Goal: Navigation & Orientation: Understand site structure

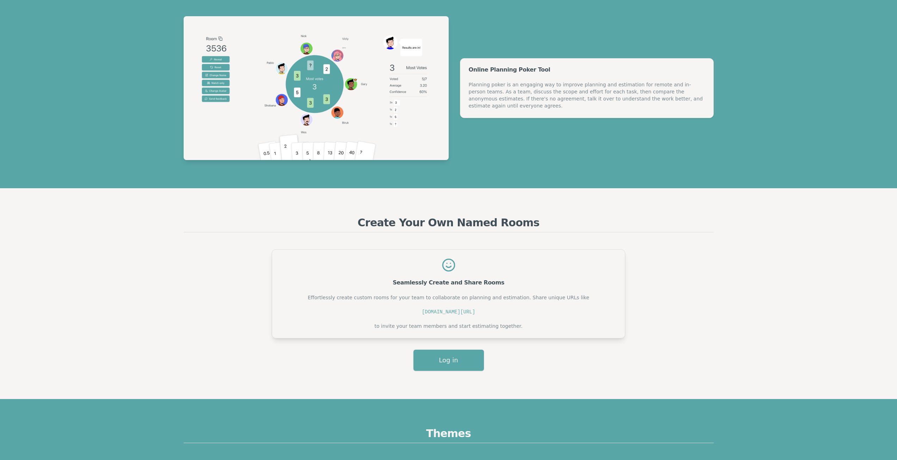
scroll to position [352, 0]
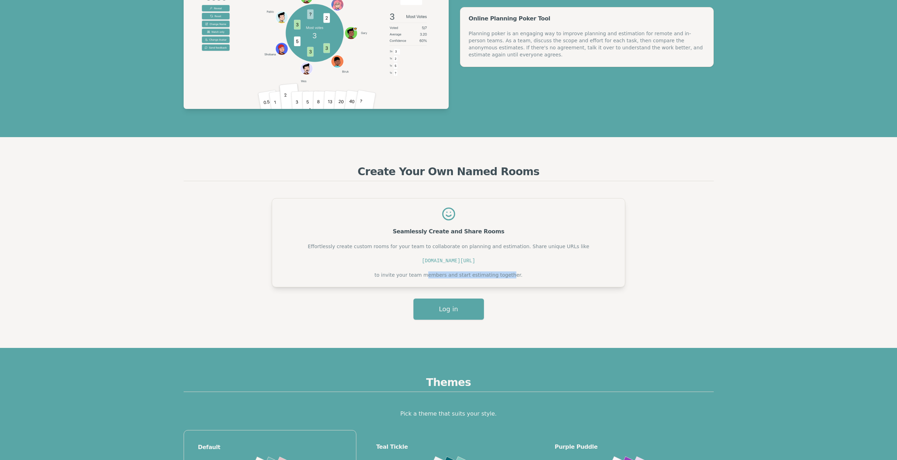
drag, startPoint x: 502, startPoint y: 274, endPoint x: 515, endPoint y: 272, distance: 13.2
click at [514, 272] on div "Effortlessly create custom rooms for your team to collaborate on planning and e…" at bounding box center [449, 261] width 336 height 36
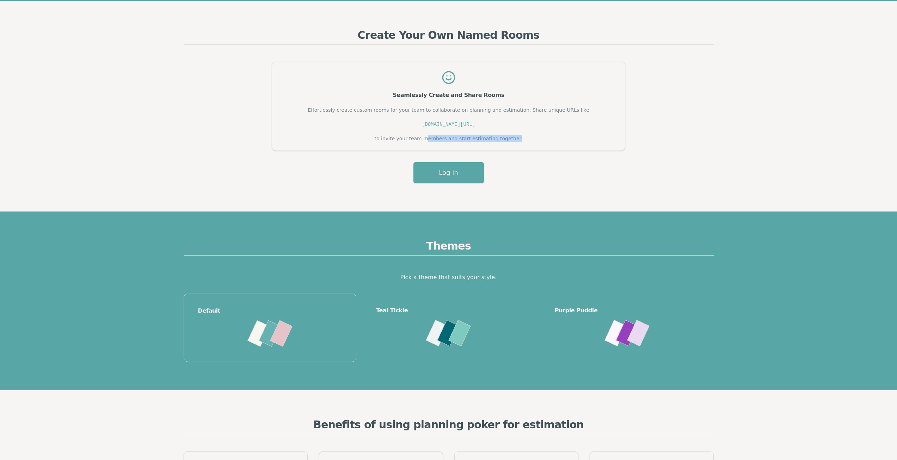
scroll to position [458, 0]
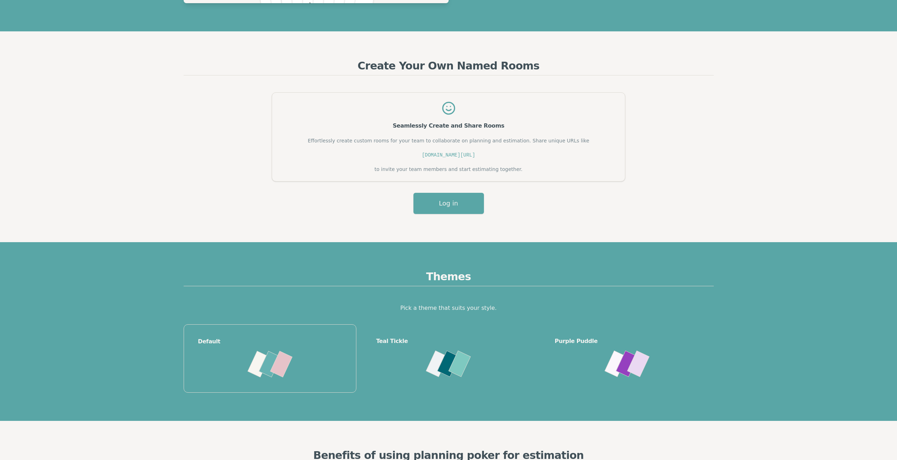
click at [458, 191] on div "Seamlessly Create and Share Rooms Effortlessly create custom rooms for your tea…" at bounding box center [449, 153] width 530 height 122
click at [456, 201] on button "Log in" at bounding box center [448, 203] width 70 height 21
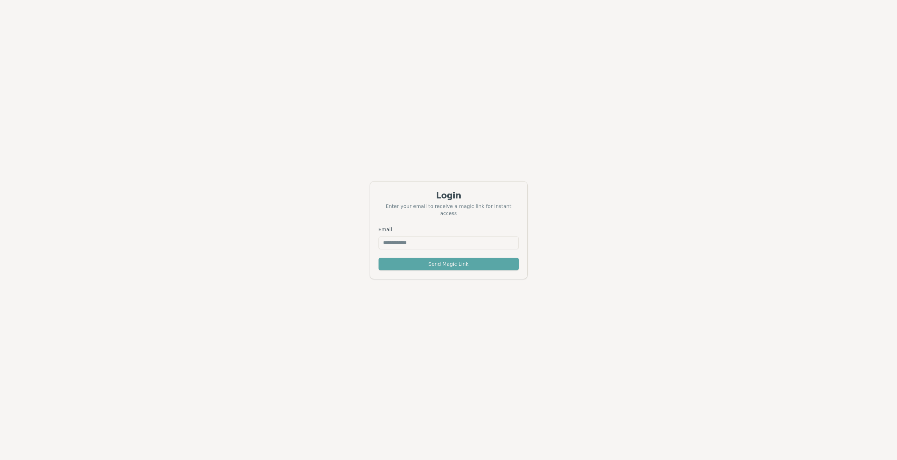
scroll to position [23, 0]
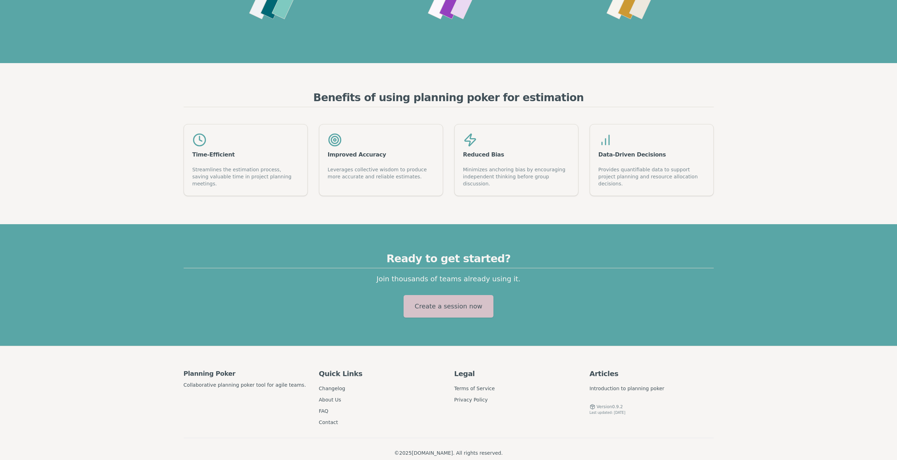
scroll to position [822, 0]
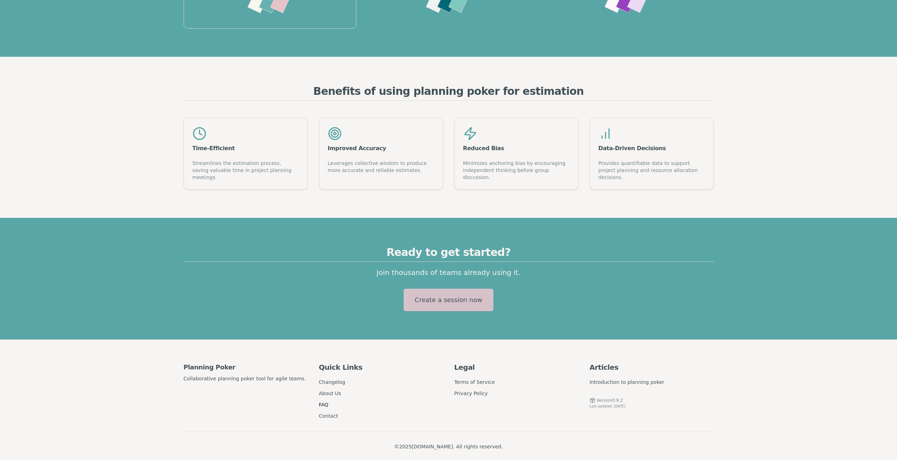
click at [326, 402] on link "FAQ" at bounding box center [324, 405] width 10 height 6
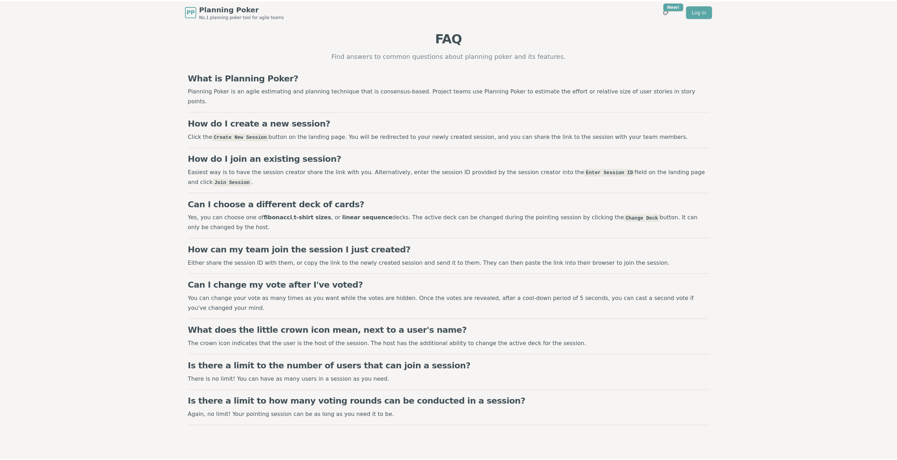
scroll to position [822, 0]
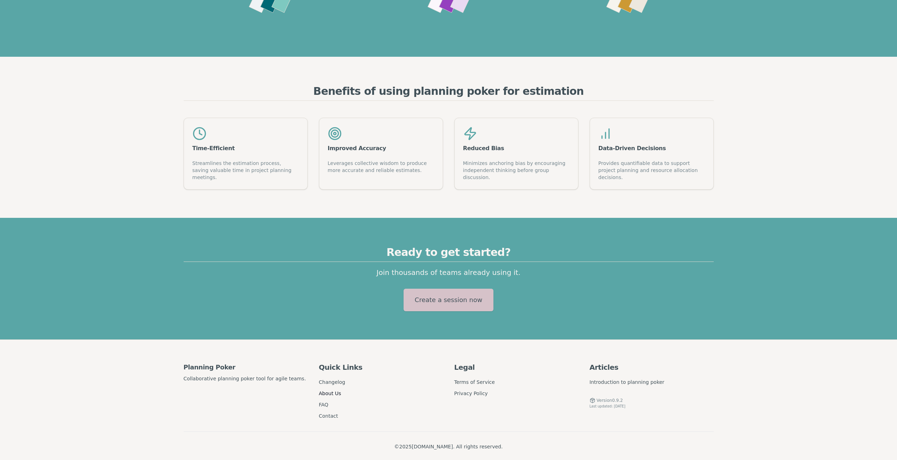
click at [332, 391] on link "About Us" at bounding box center [330, 394] width 22 height 6
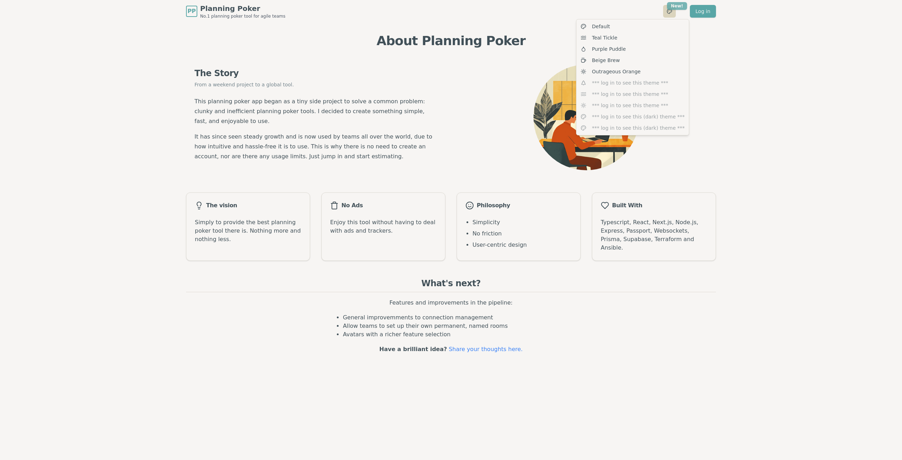
click at [671, 8] on html "PP Planning Poker No.1 planning poker tool for agile teams Toggle theme New! Lo…" at bounding box center [451, 230] width 902 height 460
click at [594, 56] on div "Beige Brew" at bounding box center [633, 60] width 110 height 11
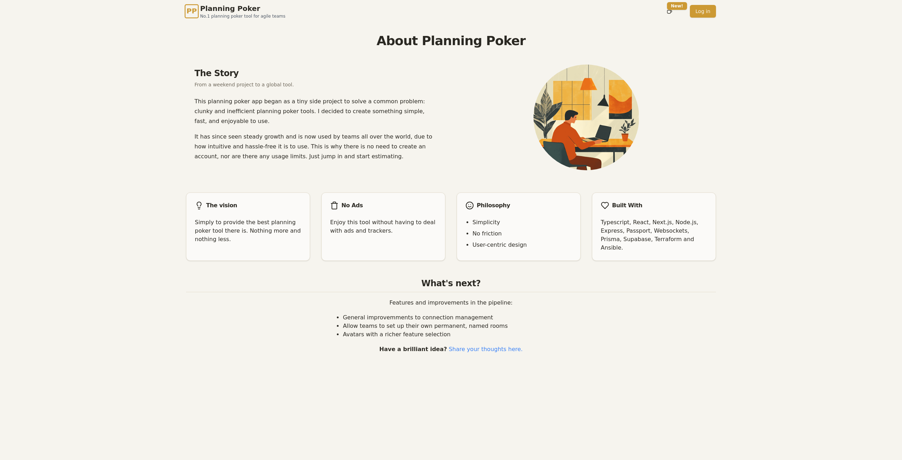
click at [190, 15] on span "PP" at bounding box center [191, 11] width 10 height 11
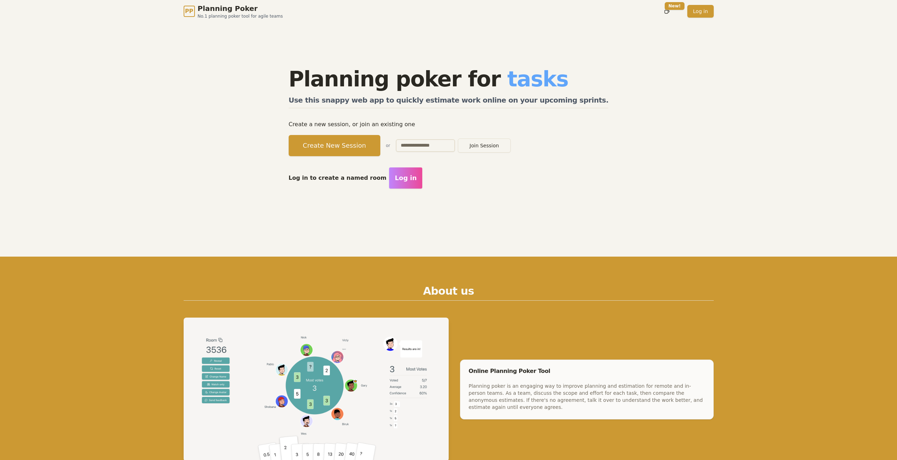
click at [414, 171] on button "Log in" at bounding box center [405, 177] width 33 height 21
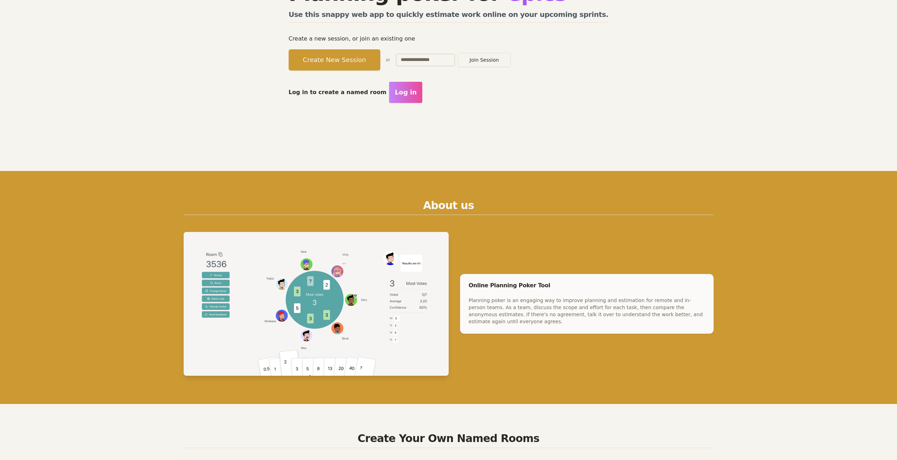
scroll to position [176, 0]
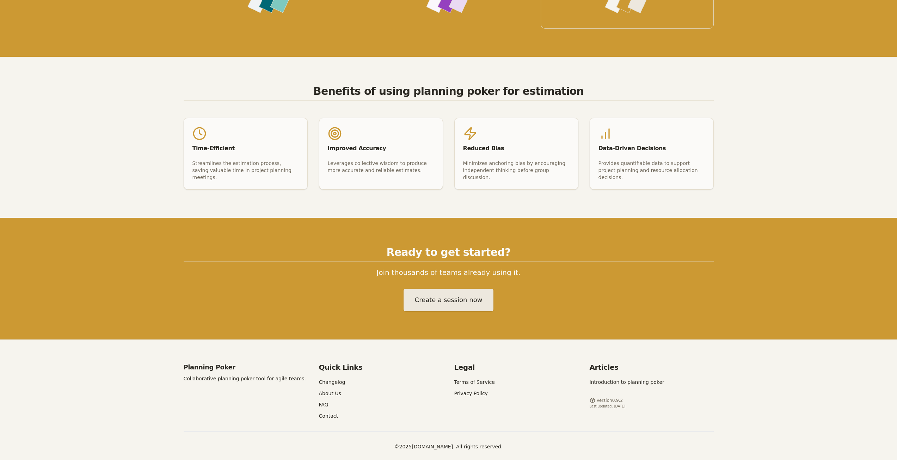
drag, startPoint x: 284, startPoint y: 310, endPoint x: 295, endPoint y: 390, distance: 80.7
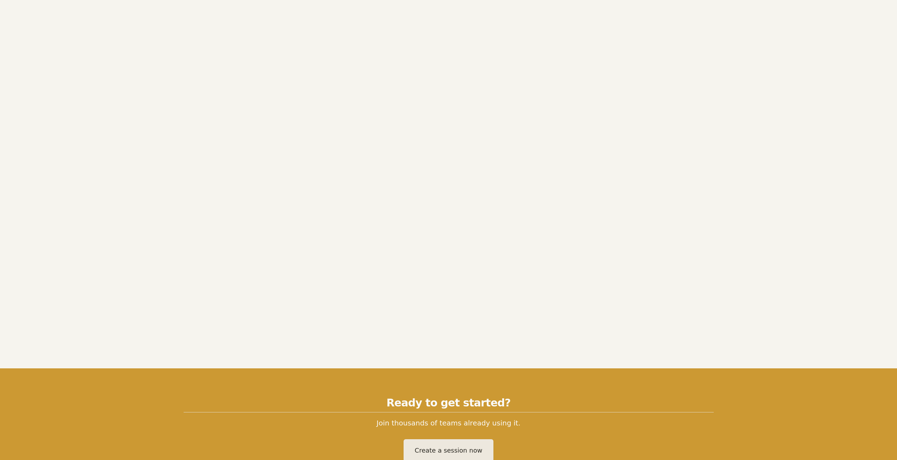
scroll to position [0, 0]
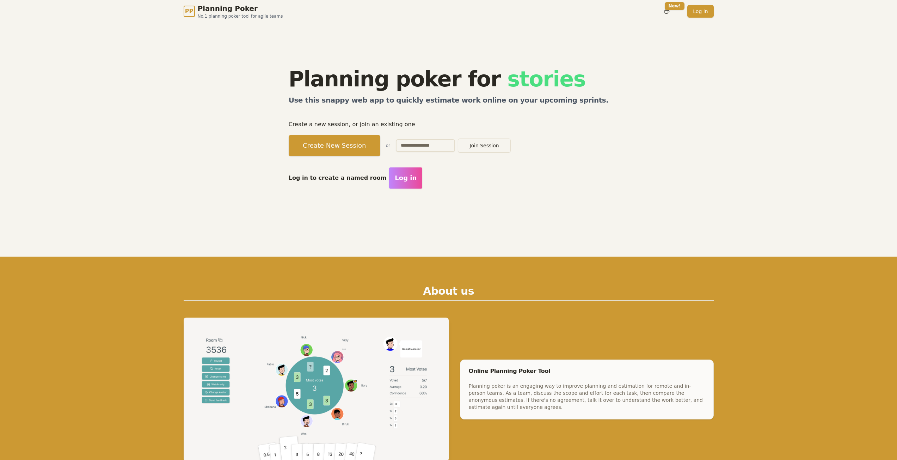
drag, startPoint x: 453, startPoint y: 363, endPoint x: 467, endPoint y: 119, distance: 244.0
